Goal: Complete application form

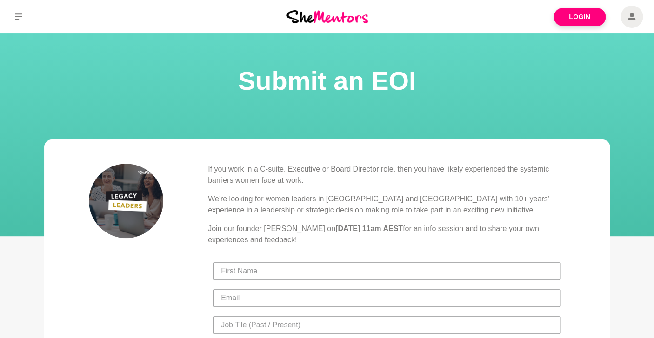
click at [325, 18] on img at bounding box center [327, 16] width 82 height 13
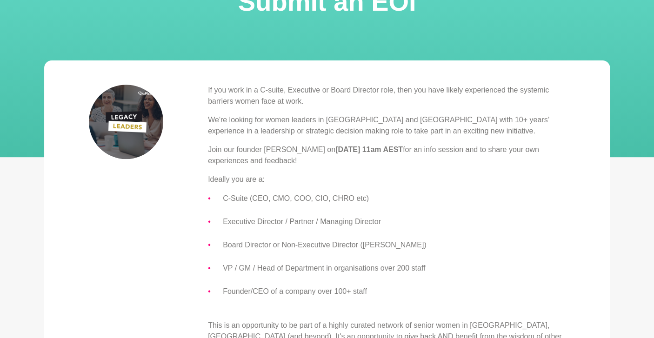
scroll to position [82, 0]
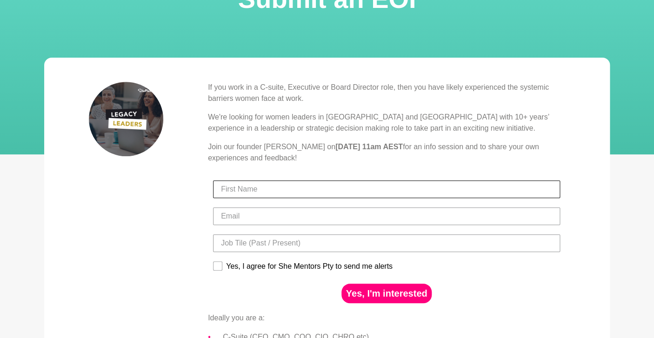
click at [295, 185] on input "First Name" at bounding box center [386, 190] width 347 height 18
click at [159, 231] on div "If you work in a C-suite, Executive or Board Director role, then you have likel…" at bounding box center [327, 306] width 476 height 448
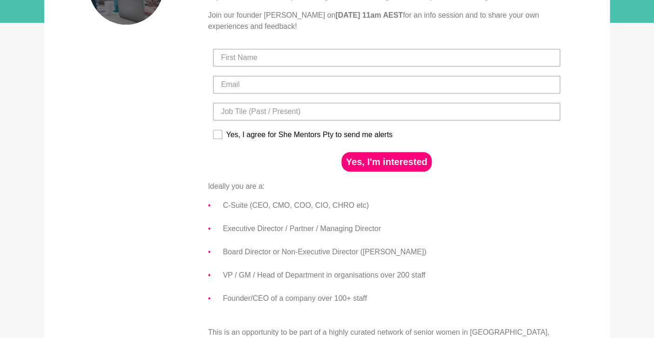
scroll to position [186, 0]
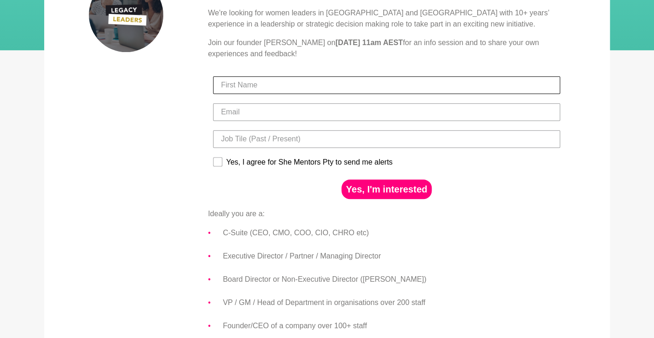
click at [249, 86] on input "First Name" at bounding box center [386, 85] width 347 height 18
type input "Alicent Wong"
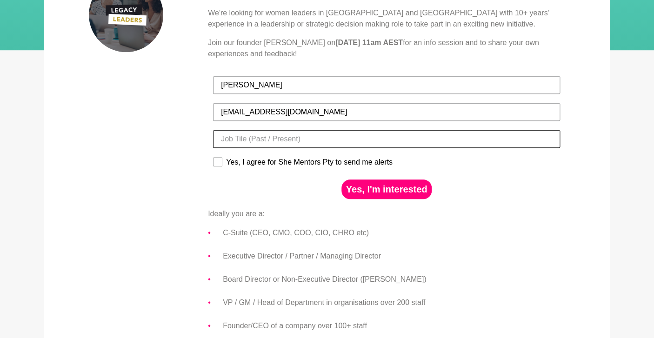
type input "alicent@thewomenofcolourfoundersnetwork.com"
click at [269, 139] on input "Title" at bounding box center [386, 139] width 347 height 18
type input "Account Director/Founder"
click at [221, 165] on rect at bounding box center [218, 162] width 9 height 9
click at [213, 157] on input "Yes, I agree for She Mentors Pty to send me alerts" at bounding box center [213, 157] width 0 height 0
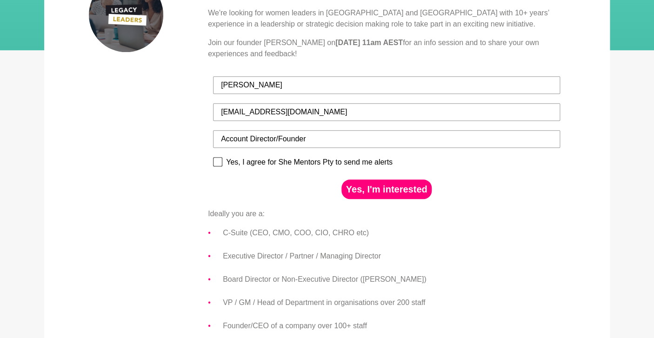
checkbox input "true"
click at [279, 139] on input "Account Director/Founder" at bounding box center [386, 139] width 347 height 18
type input "Account Director/Co-founder/Founder"
click at [380, 191] on button "Yes, I'm interested" at bounding box center [387, 190] width 91 height 20
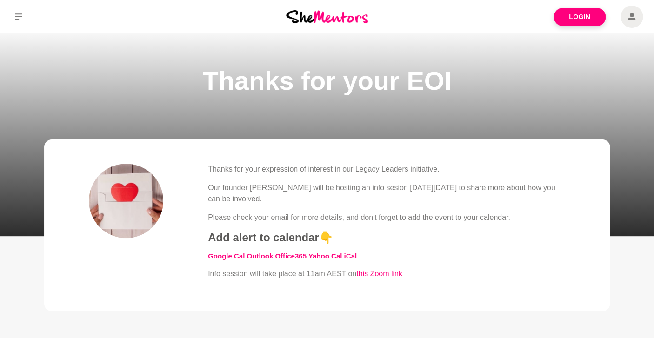
click at [328, 20] on img at bounding box center [327, 16] width 82 height 13
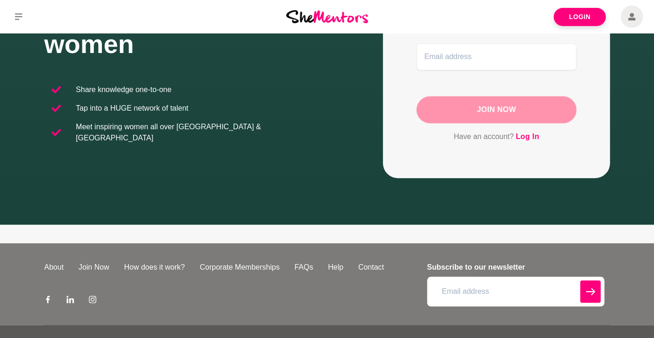
scroll to position [174, 0]
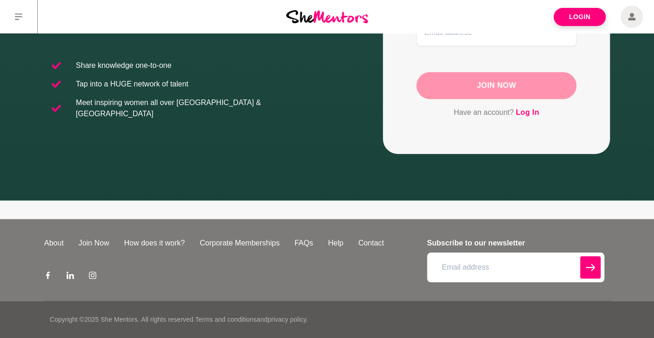
click at [23, 18] on button at bounding box center [18, 16] width 37 height 33
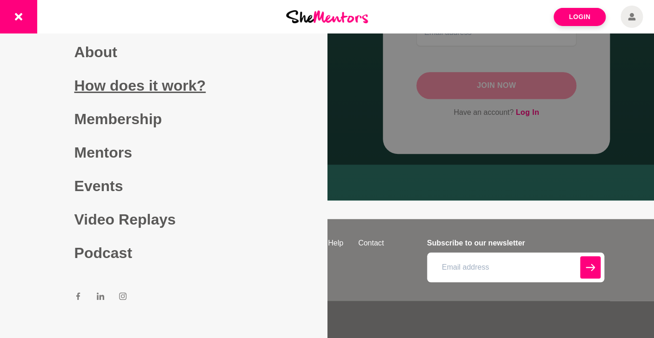
click at [129, 88] on link "How does it work?" at bounding box center [163, 85] width 179 height 33
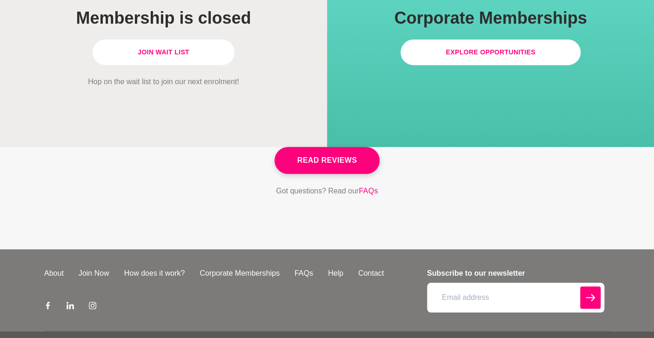
scroll to position [2759, 0]
